Goal: Check status: Check status

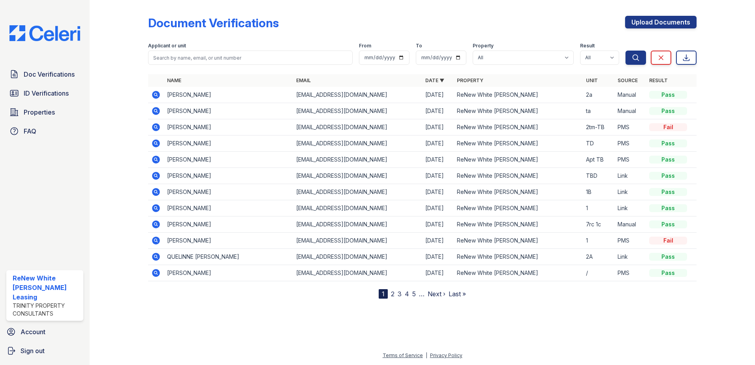
click at [156, 128] on icon at bounding box center [155, 126] width 9 height 9
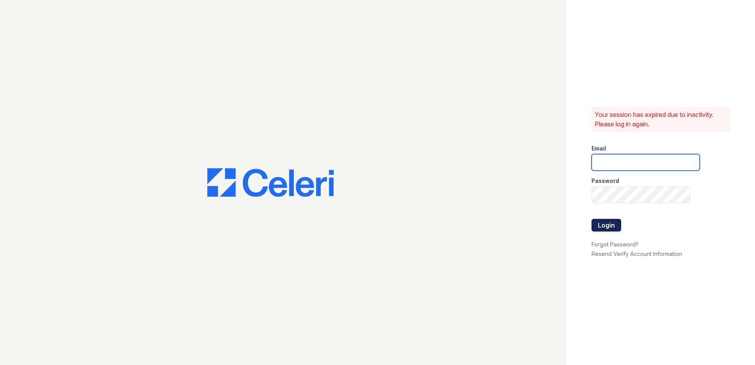
type input "renewwhitemarsh@trinity-pm.com"
click at [604, 226] on button "Login" at bounding box center [606, 225] width 30 height 13
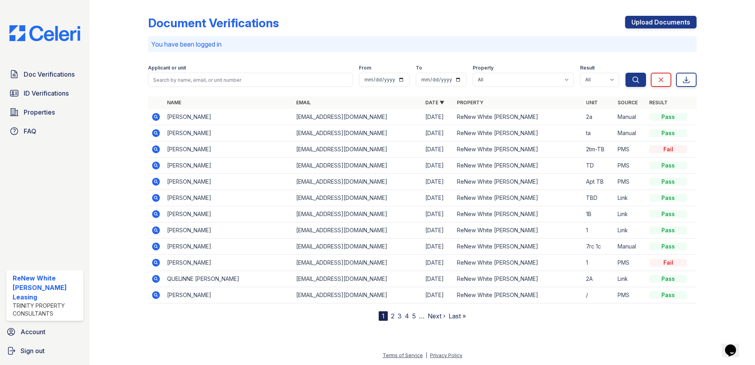
click at [154, 147] on icon at bounding box center [156, 149] width 8 height 8
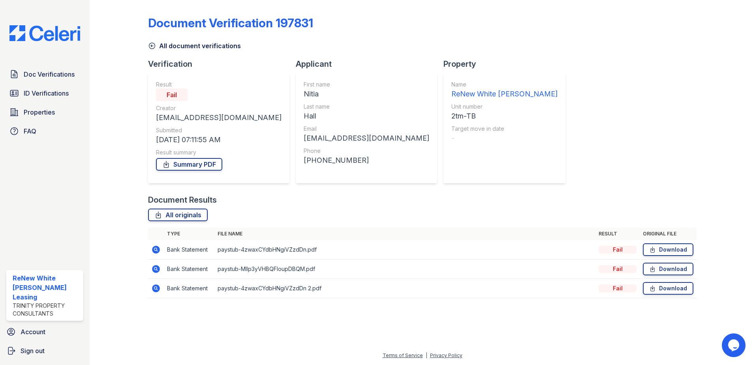
click at [155, 251] on icon at bounding box center [156, 249] width 8 height 8
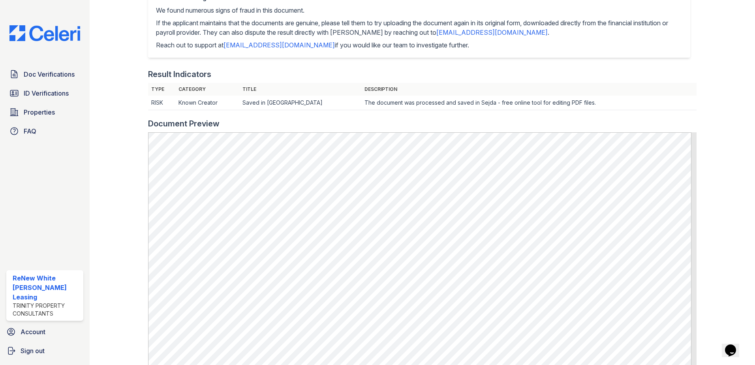
scroll to position [237, 0]
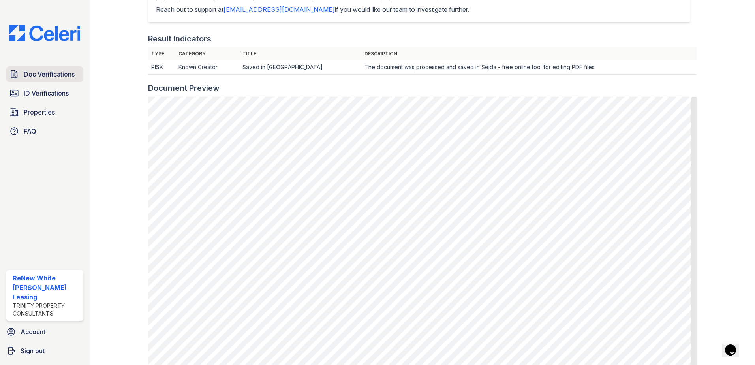
click at [47, 73] on span "Doc Verifications" at bounding box center [49, 73] width 51 height 9
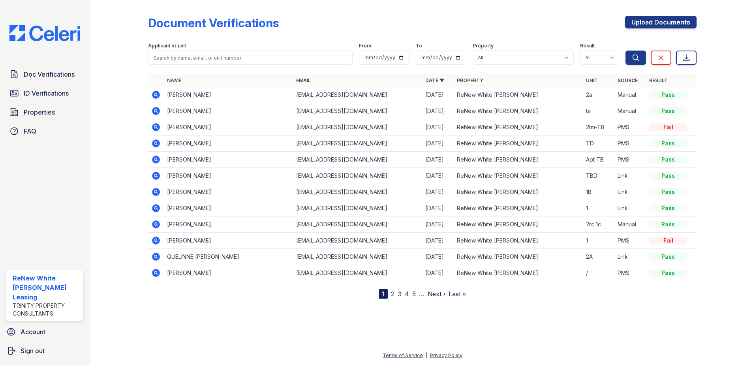
click at [153, 144] on icon at bounding box center [156, 143] width 8 height 8
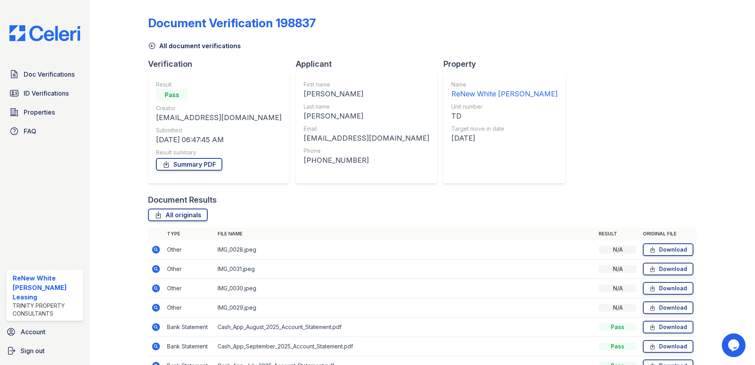
scroll to position [45, 0]
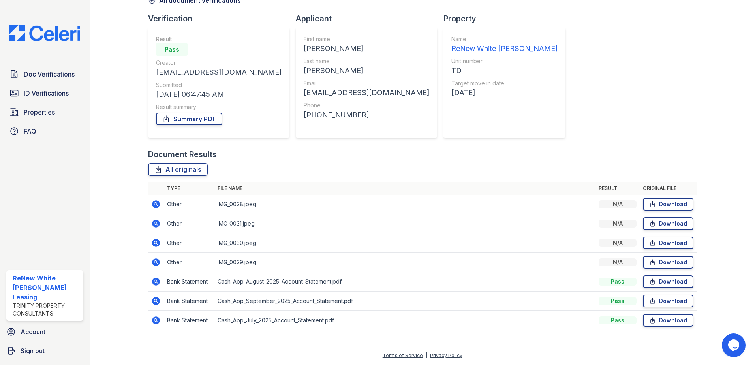
click at [158, 202] on icon at bounding box center [156, 204] width 8 height 8
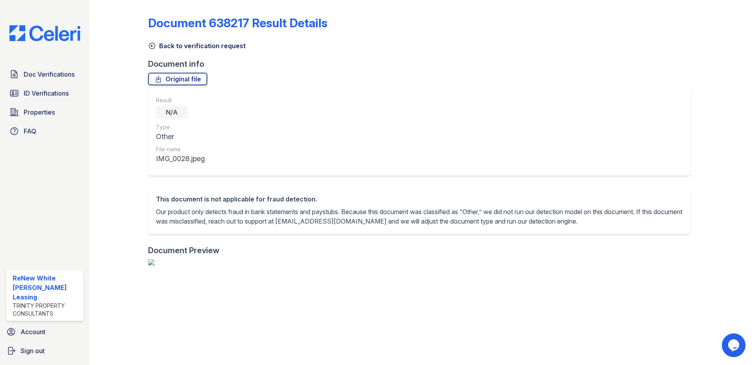
click at [153, 47] on icon at bounding box center [152, 46] width 8 height 8
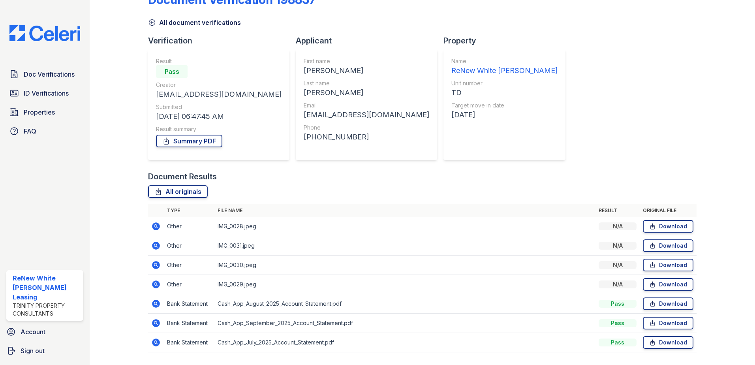
scroll to position [45, 0]
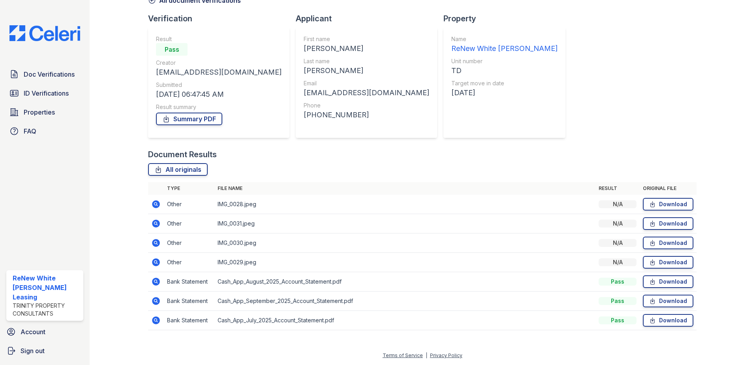
click at [154, 219] on icon at bounding box center [155, 223] width 9 height 9
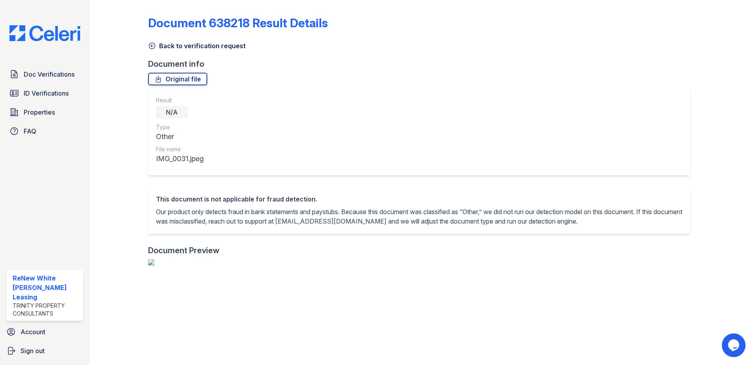
click at [152, 47] on icon at bounding box center [152, 46] width 8 height 8
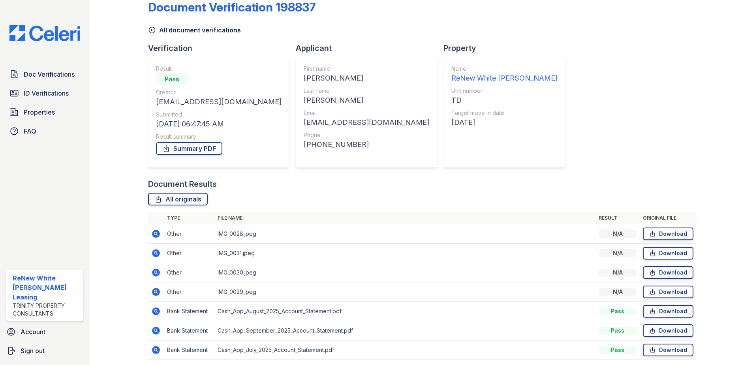
scroll to position [39, 0]
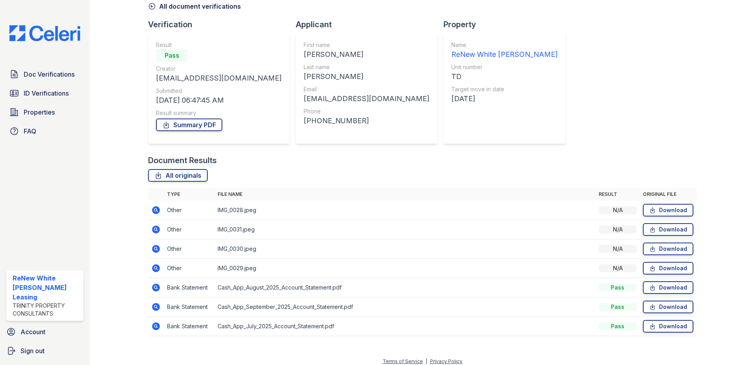
click at [155, 247] on icon at bounding box center [155, 248] width 9 height 9
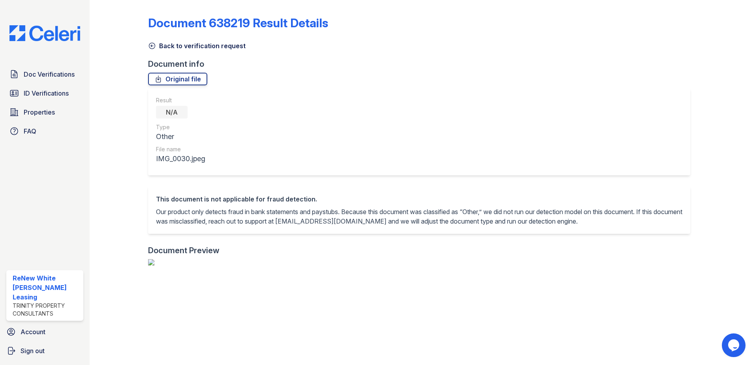
click at [152, 46] on icon at bounding box center [152, 46] width 8 height 8
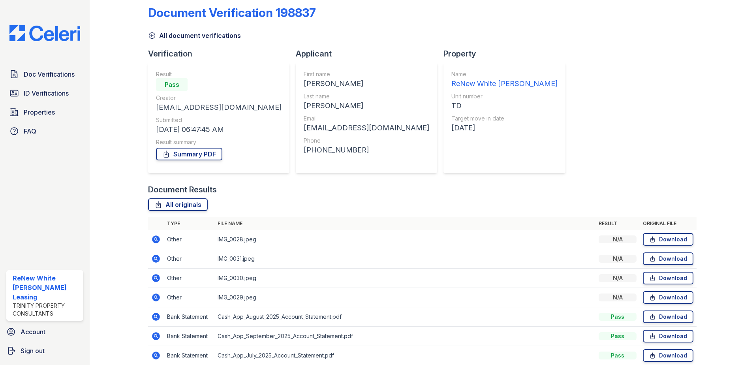
scroll to position [39, 0]
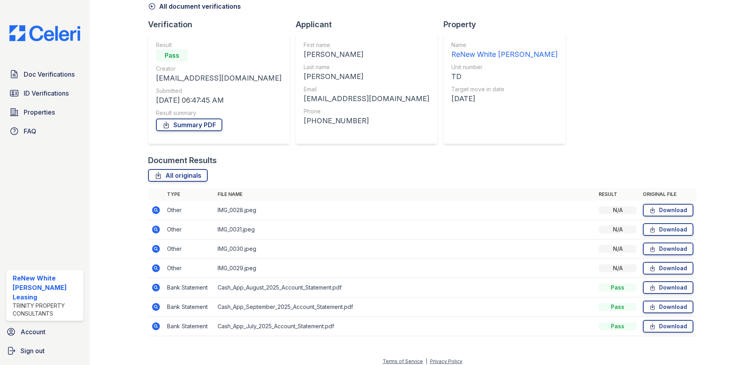
click at [156, 272] on icon at bounding box center [156, 268] width 8 height 8
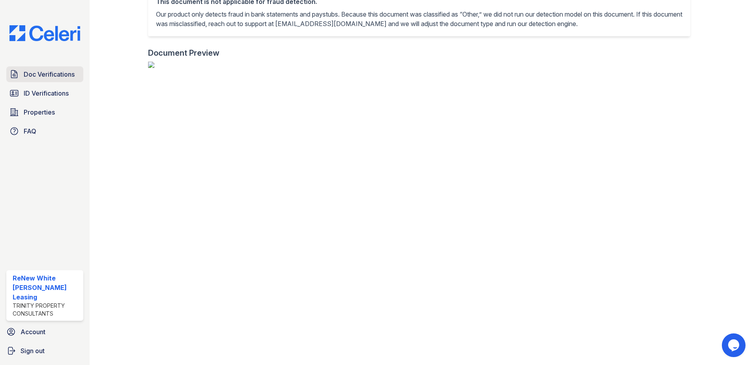
click at [29, 64] on div "Doc Verifications ID Verifications Properties FAQ ReNew White Marsh Leasing Tri…" at bounding box center [45, 182] width 90 height 365
click at [26, 77] on span "Doc Verifications" at bounding box center [49, 73] width 51 height 9
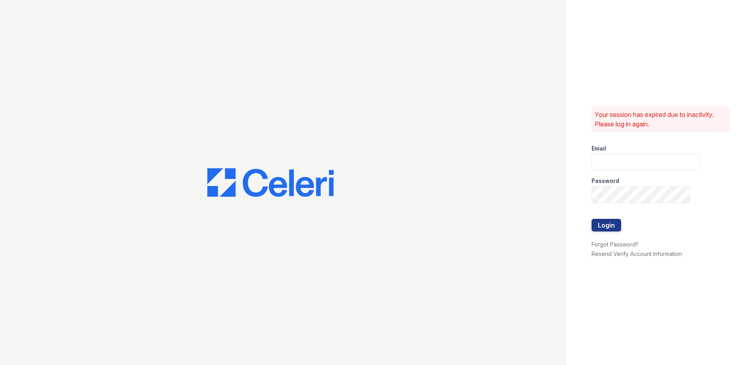
type input "renewwhitemarsh@trinity-pm.com"
click at [611, 230] on button "Login" at bounding box center [606, 225] width 30 height 13
